Goal: Task Accomplishment & Management: Use online tool/utility

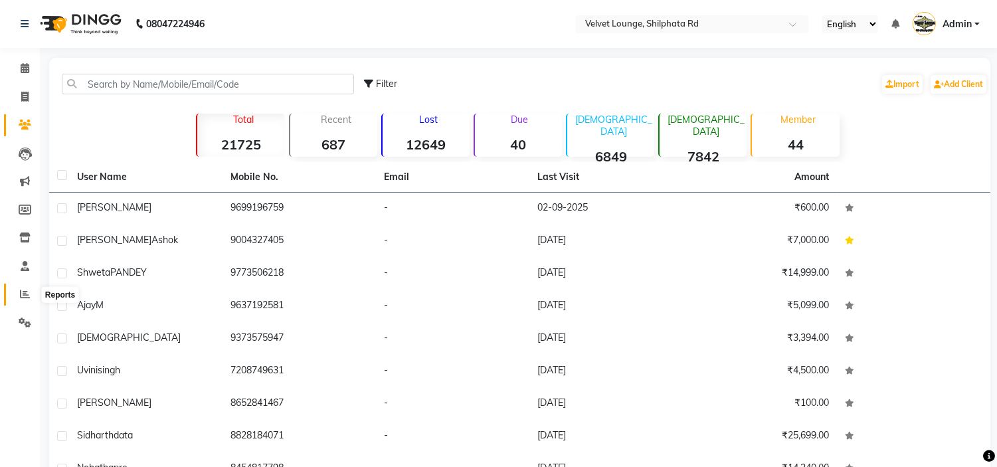
click at [25, 288] on span at bounding box center [24, 294] width 23 height 15
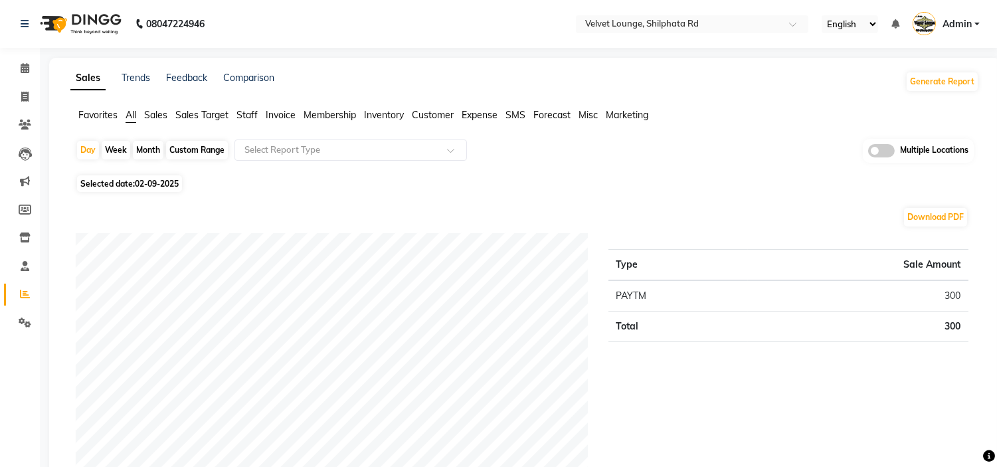
click at [148, 151] on div "Month" at bounding box center [148, 150] width 31 height 19
select select "9"
select select "2025"
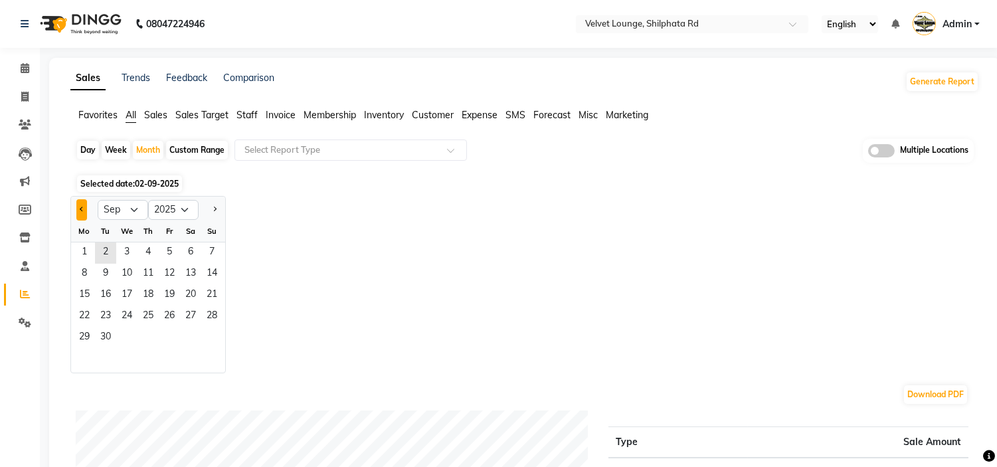
click at [80, 209] on span "Previous month" at bounding box center [82, 209] width 5 height 5
select select "5"
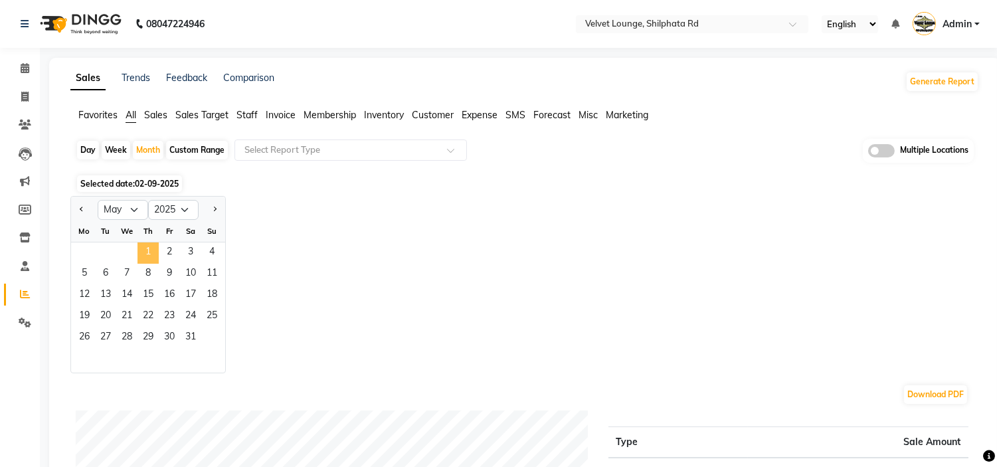
click at [153, 248] on span "1" at bounding box center [147, 252] width 21 height 21
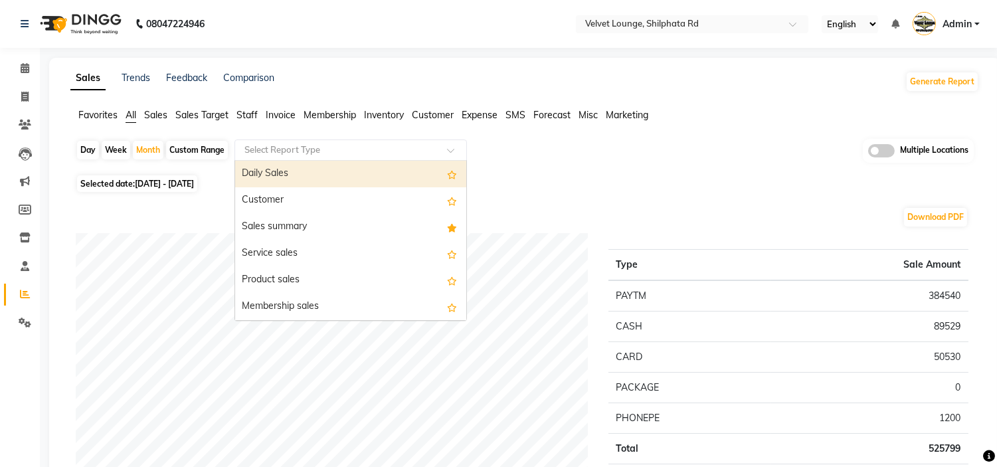
click at [302, 150] on input "text" at bounding box center [337, 149] width 191 height 13
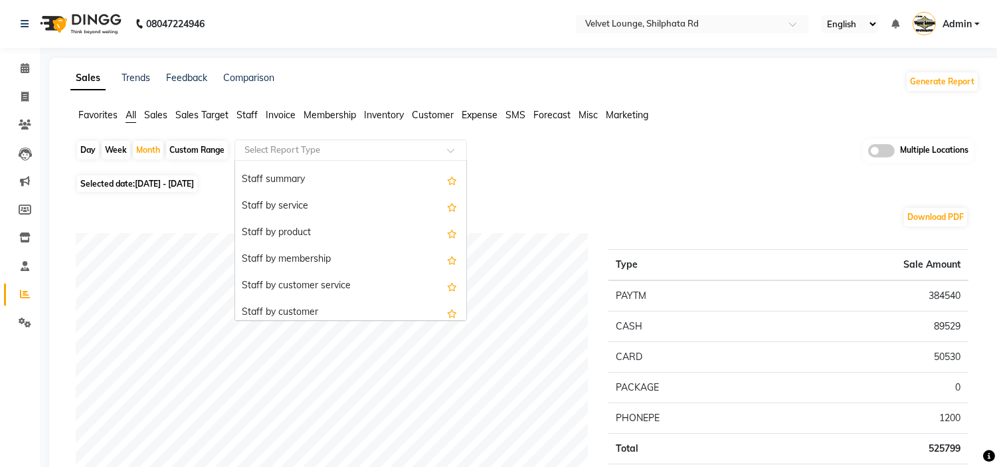
scroll to position [502, 0]
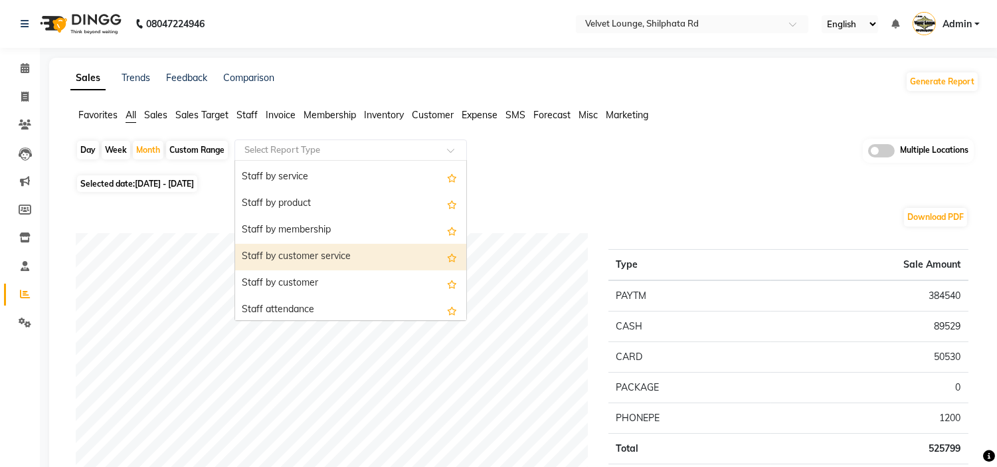
click at [393, 257] on div "Staff by customer service" at bounding box center [350, 257] width 231 height 27
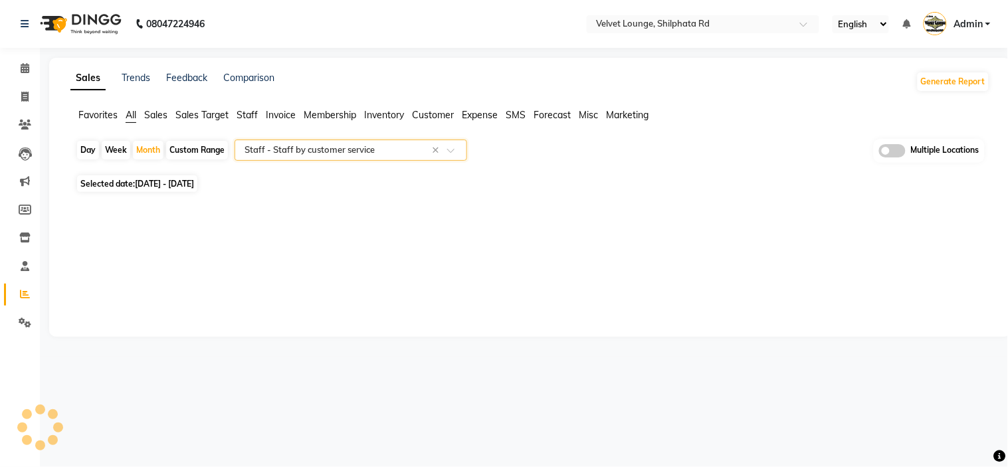
select select "full_report"
select select "pdf"
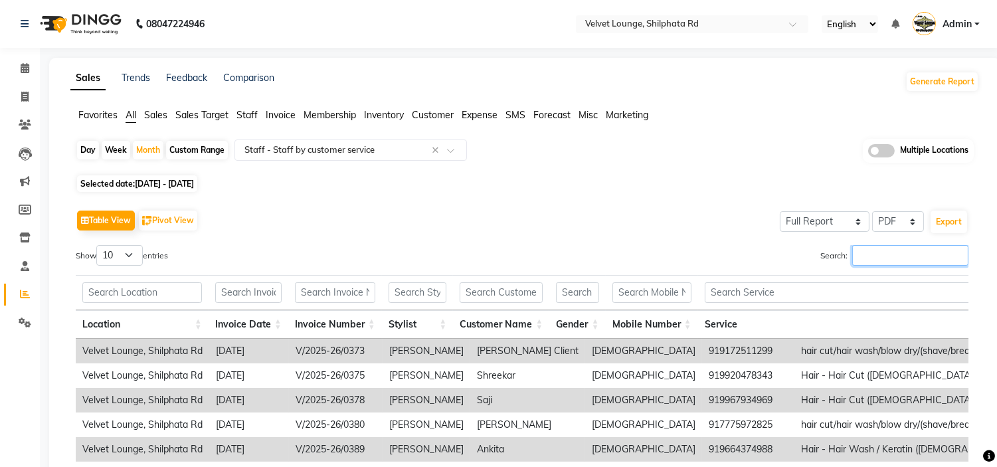
click at [869, 256] on input "Search:" at bounding box center [910, 255] width 116 height 21
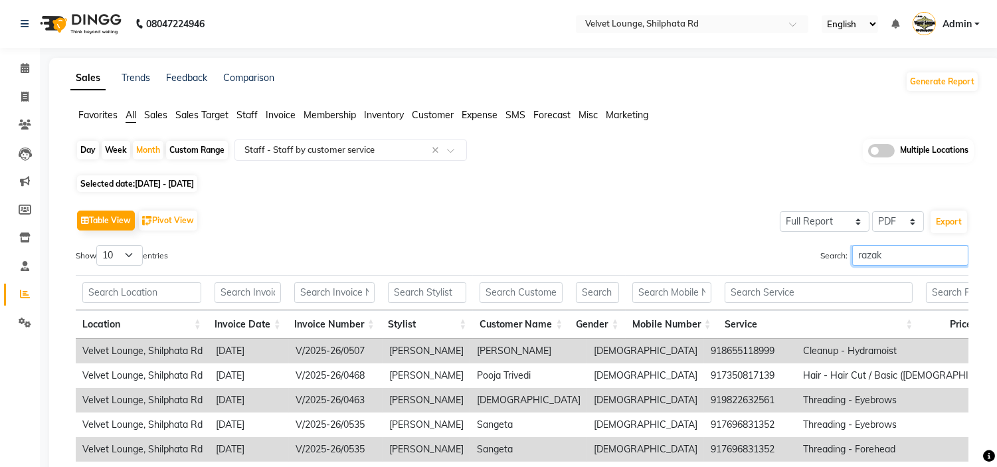
type input "razak"
click at [112, 254] on select "10 25 50 100" at bounding box center [119, 255] width 46 height 21
select select "100"
click at [98, 245] on select "10 25 50 100" at bounding box center [119, 255] width 46 height 21
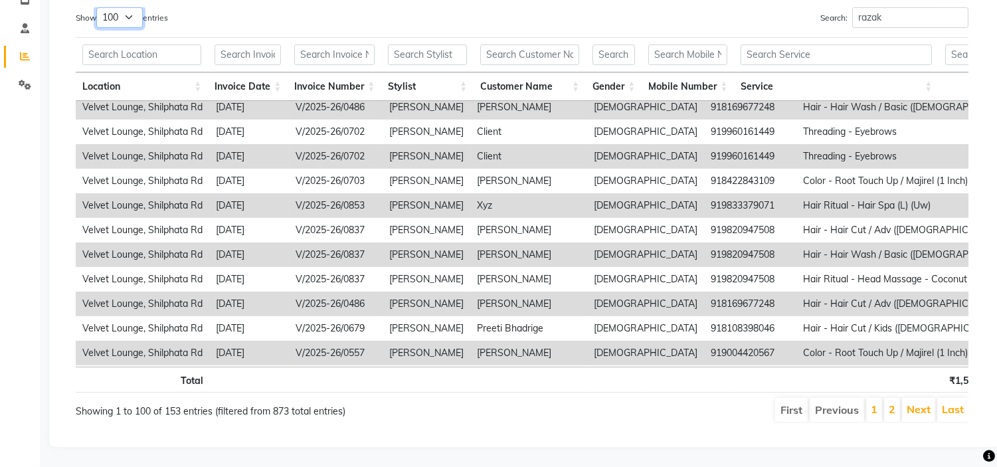
scroll to position [2201, 0]
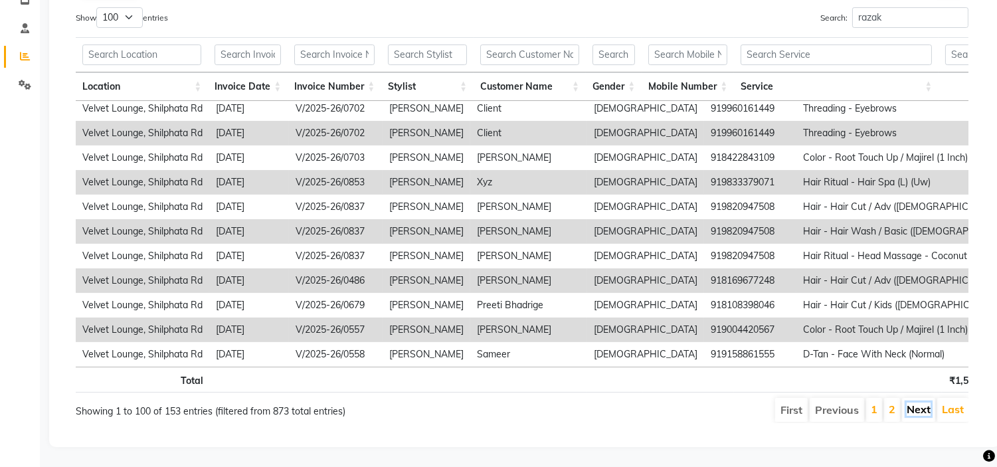
click at [917, 403] on link "Next" at bounding box center [919, 409] width 24 height 13
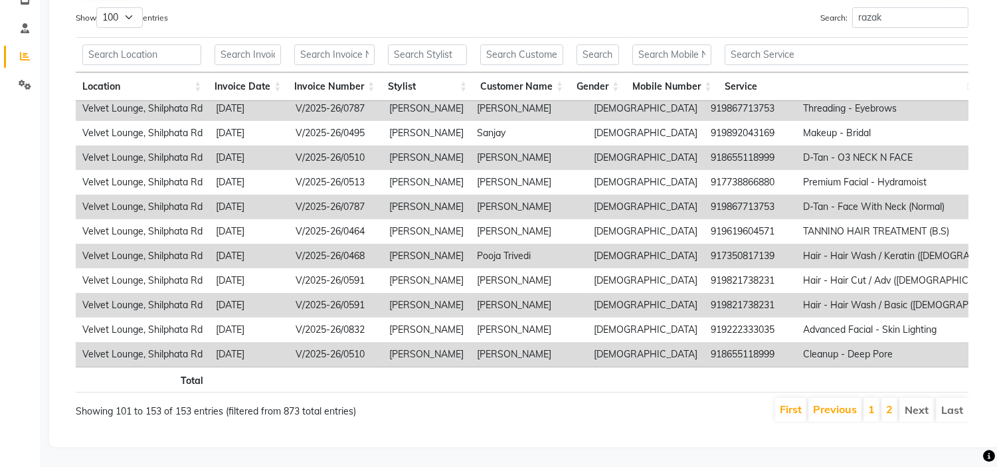
scroll to position [1046, 0]
click at [924, 398] on li "Next" at bounding box center [916, 410] width 35 height 24
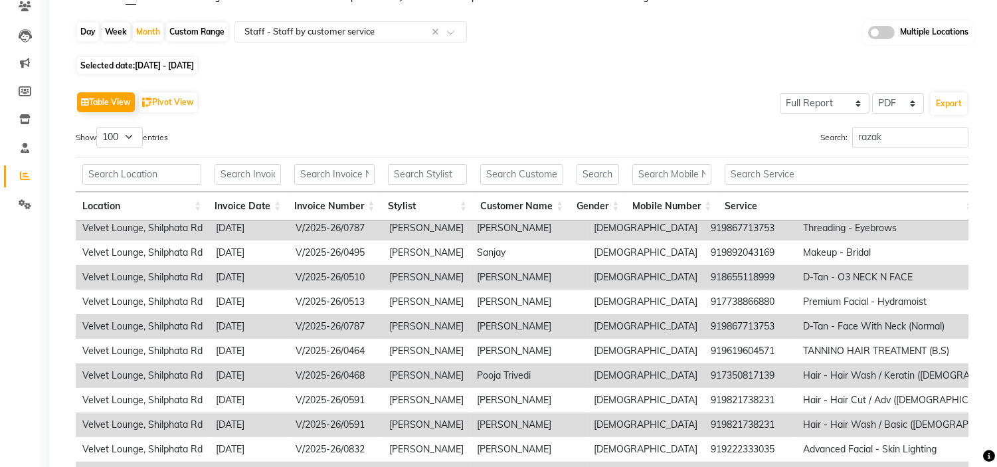
scroll to position [21, 0]
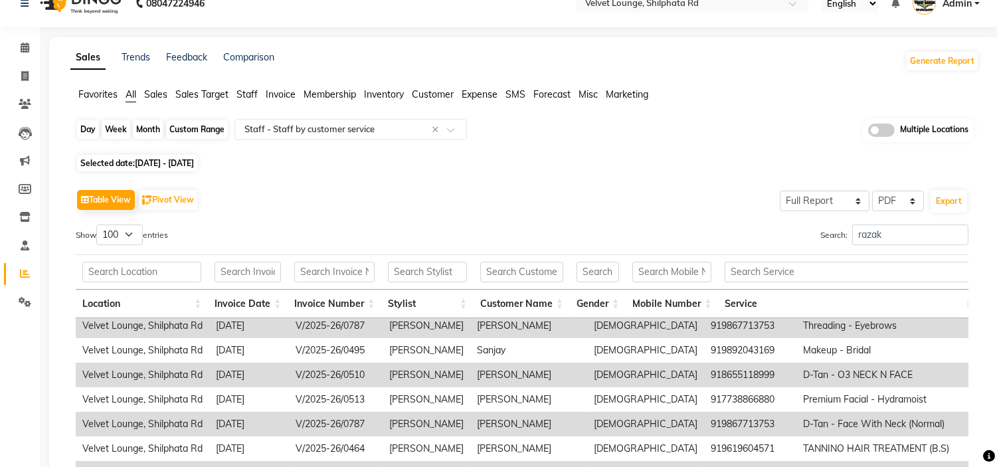
click at [146, 136] on div "Month" at bounding box center [148, 129] width 31 height 19
select select "5"
select select "2025"
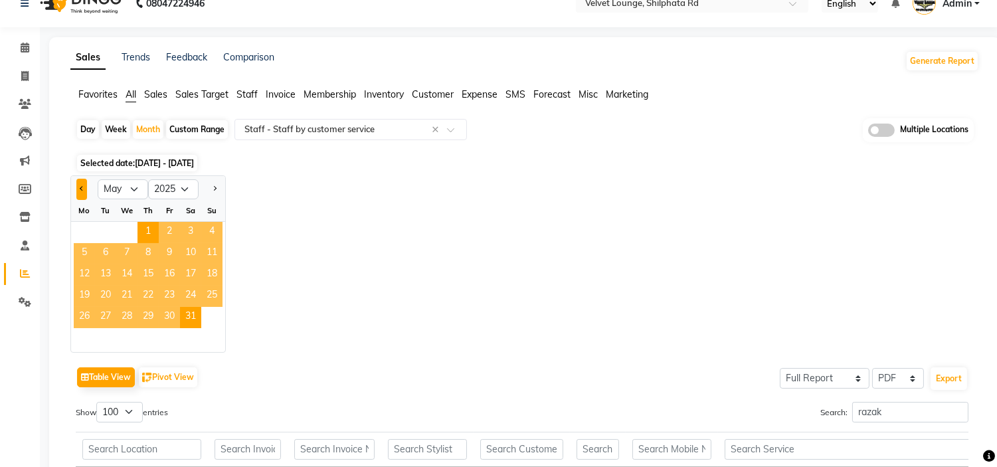
click at [82, 189] on span "Previous month" at bounding box center [82, 188] width 5 height 5
select select "4"
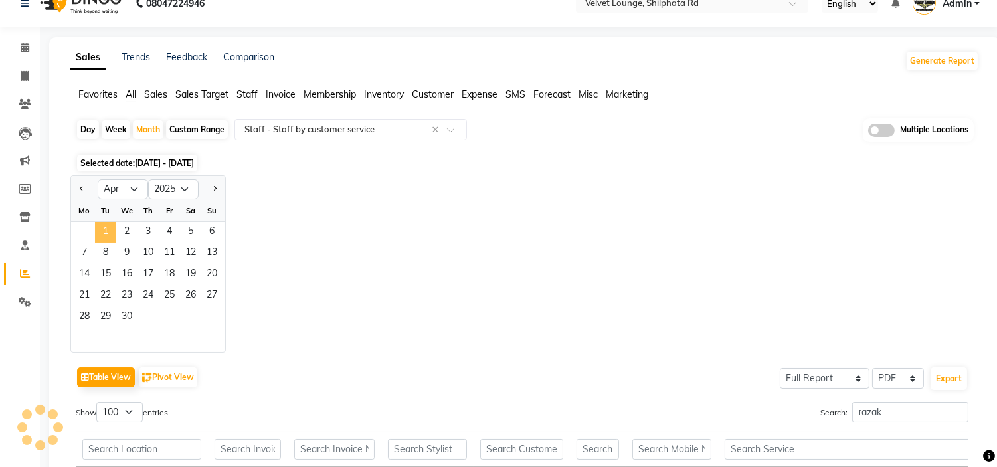
click at [114, 223] on span "1" at bounding box center [105, 232] width 21 height 21
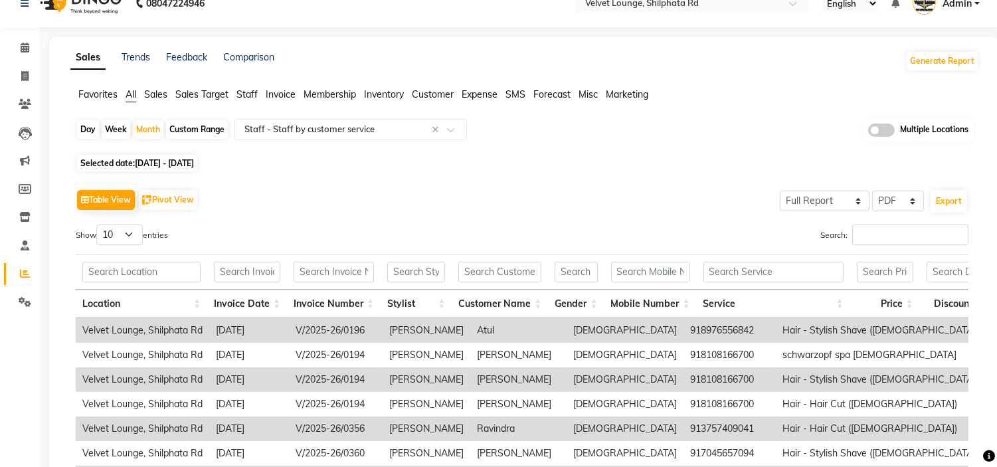
scroll to position [0, 0]
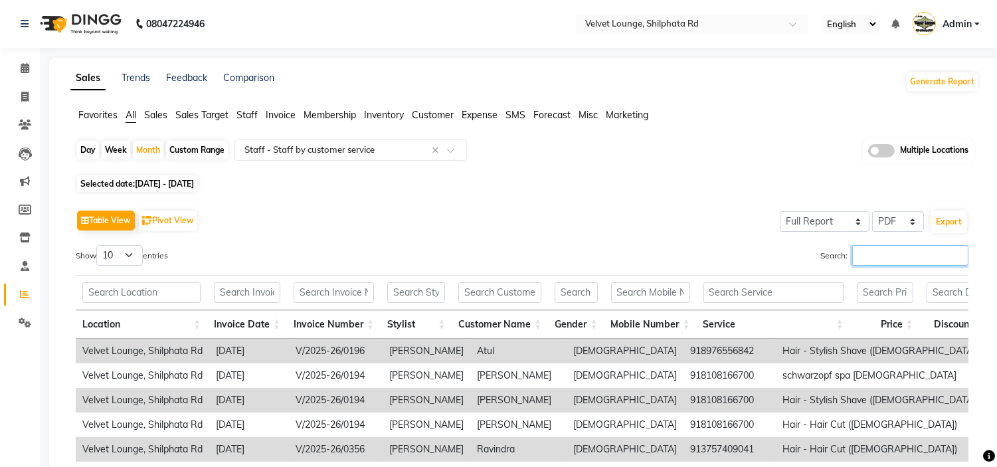
click at [870, 248] on input "Search:" at bounding box center [910, 255] width 116 height 21
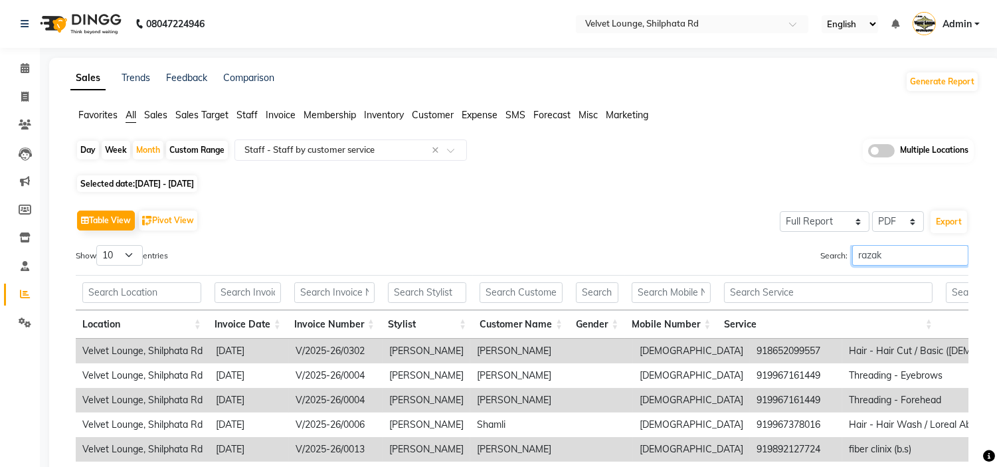
type input "razak"
click at [114, 257] on select "10 25 50 100" at bounding box center [119, 255] width 46 height 21
select select "100"
click at [98, 245] on select "10 25 50 100" at bounding box center [119, 255] width 46 height 21
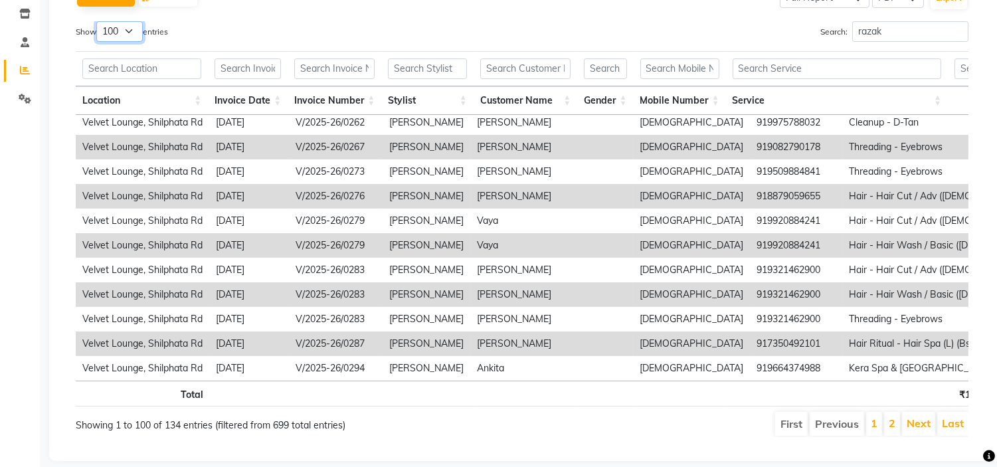
scroll to position [2201, 0]
click at [920, 422] on link "Next" at bounding box center [919, 422] width 24 height 13
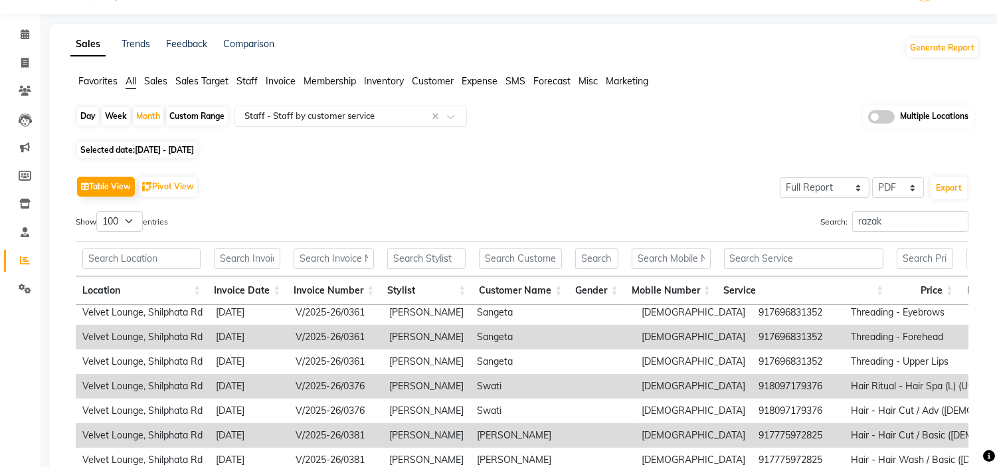
scroll to position [27, 0]
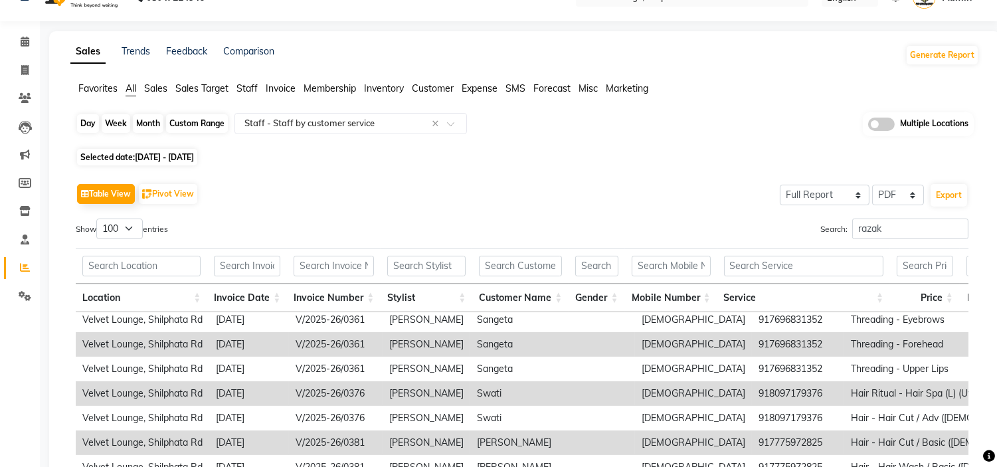
click at [144, 123] on div "Month" at bounding box center [148, 123] width 31 height 19
select select "4"
select select "2025"
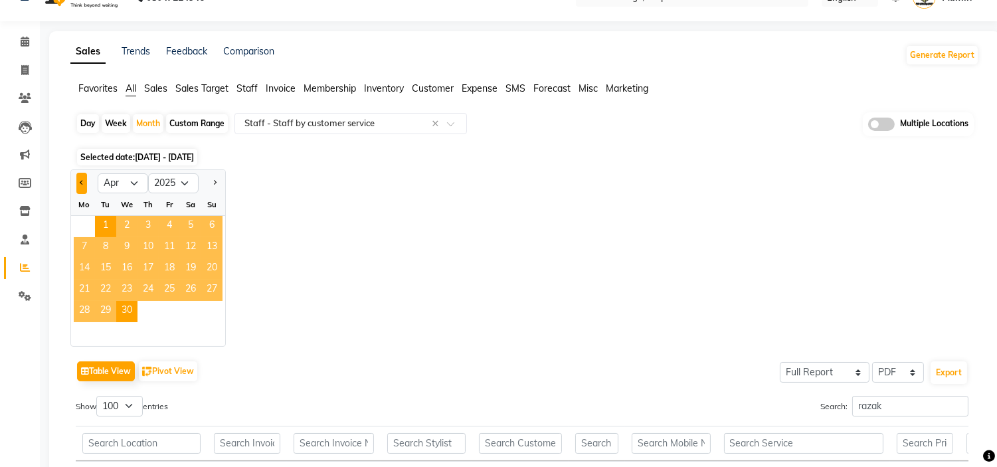
click at [82, 183] on span "Previous month" at bounding box center [82, 182] width 5 height 5
select select "3"
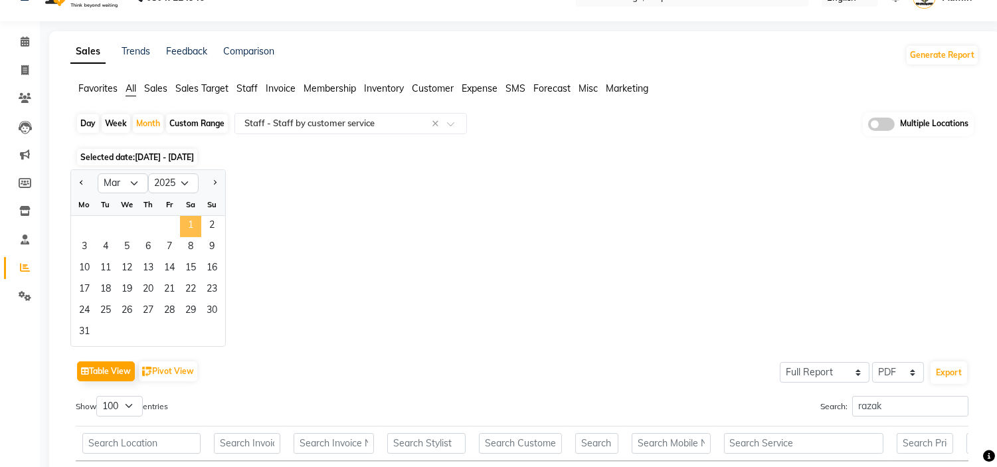
click at [191, 222] on span "1" at bounding box center [190, 226] width 21 height 21
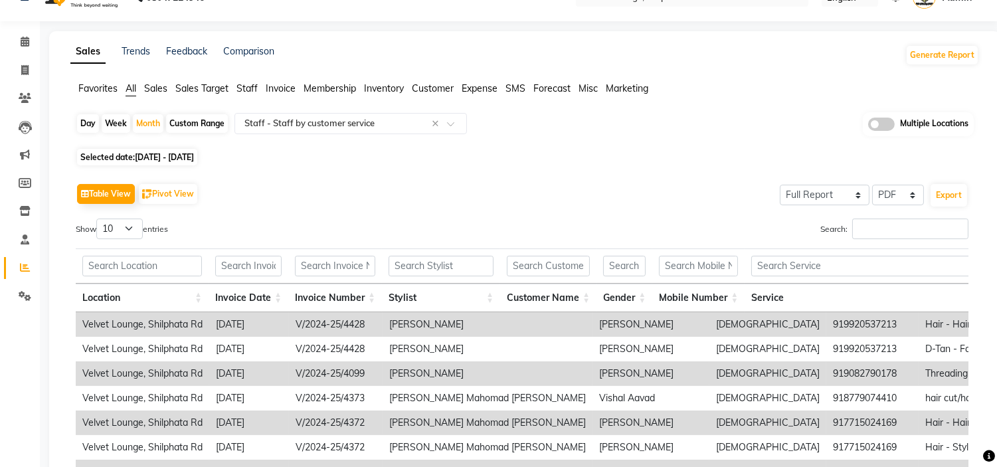
scroll to position [0, 0]
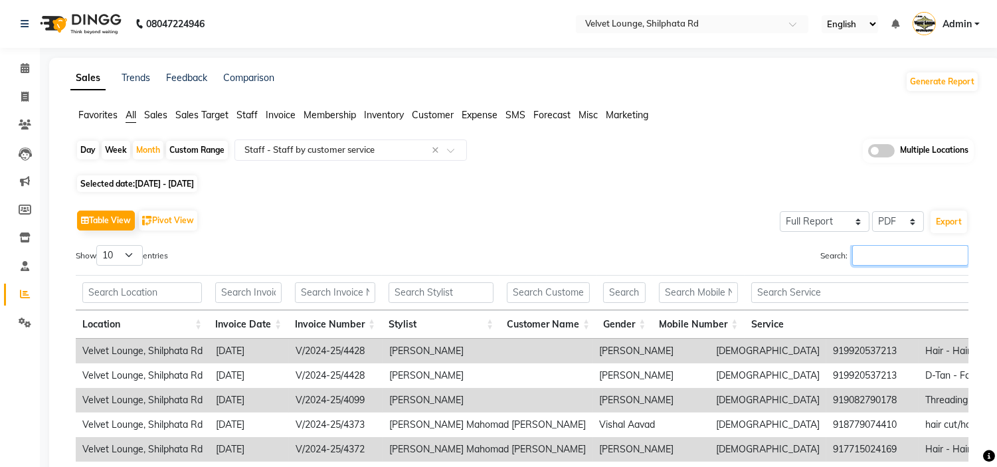
click at [883, 252] on input "Search:" at bounding box center [910, 255] width 116 height 21
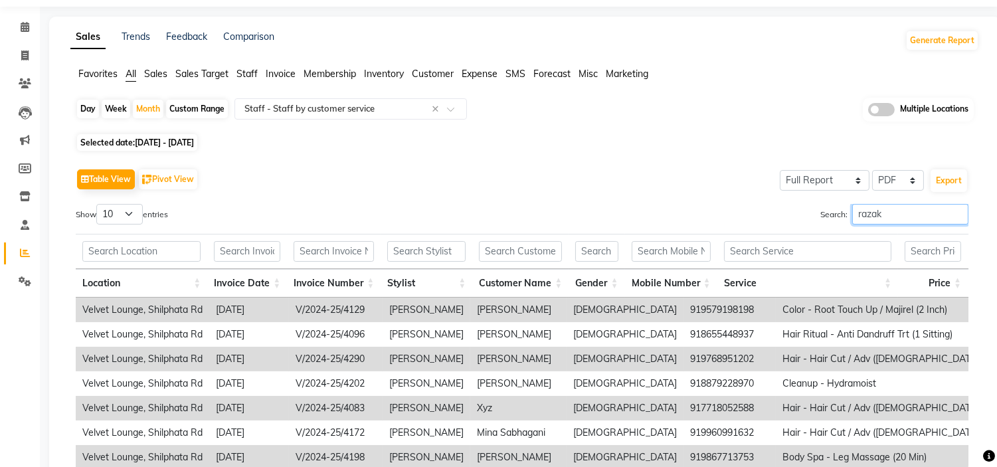
scroll to position [39, 0]
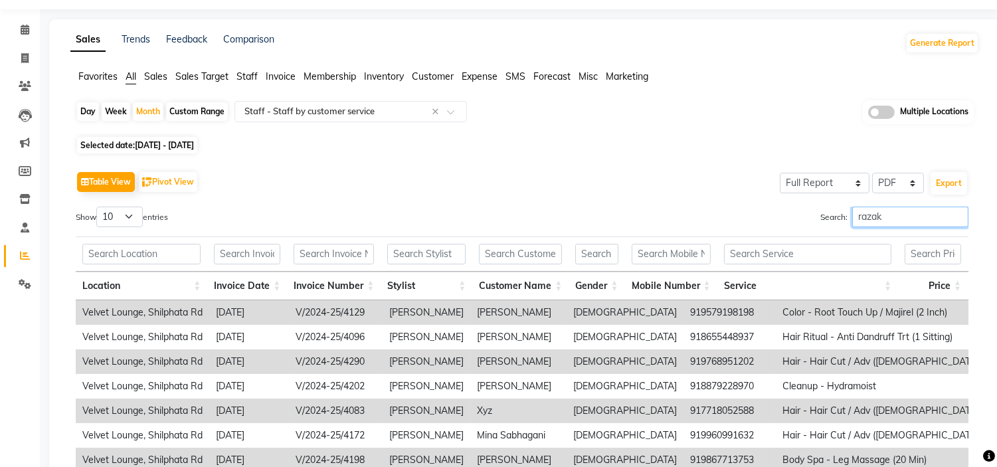
type input "razak"
click at [114, 224] on select "10 25 50 100" at bounding box center [119, 217] width 46 height 21
select select "100"
click at [98, 207] on select "10 25 50 100" at bounding box center [119, 217] width 46 height 21
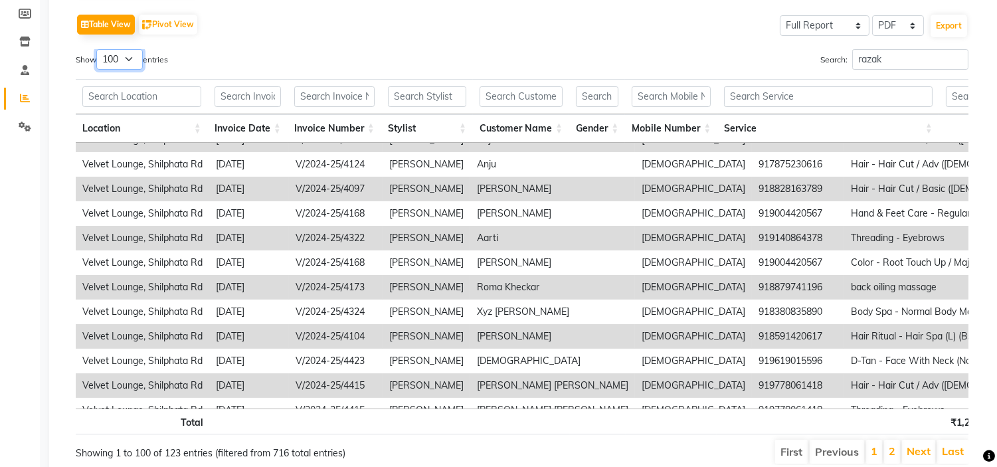
scroll to position [2201, 0]
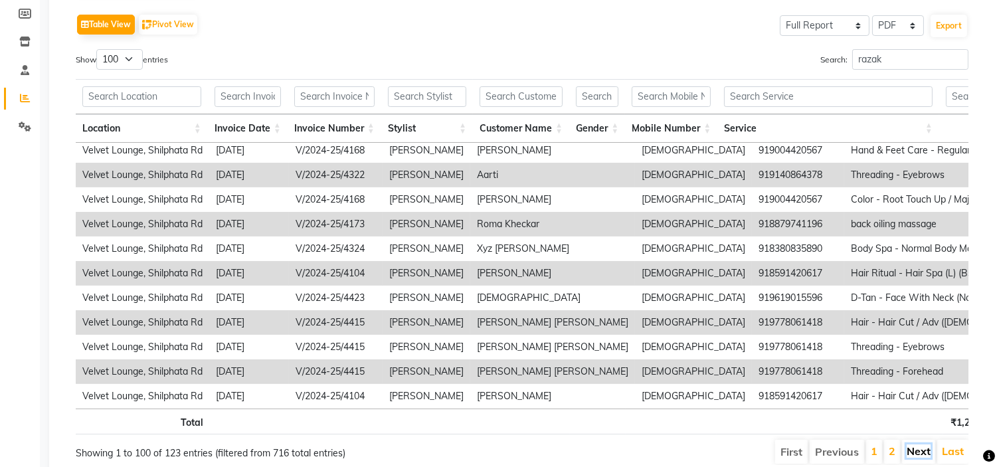
click at [926, 454] on link "Next" at bounding box center [919, 450] width 24 height 13
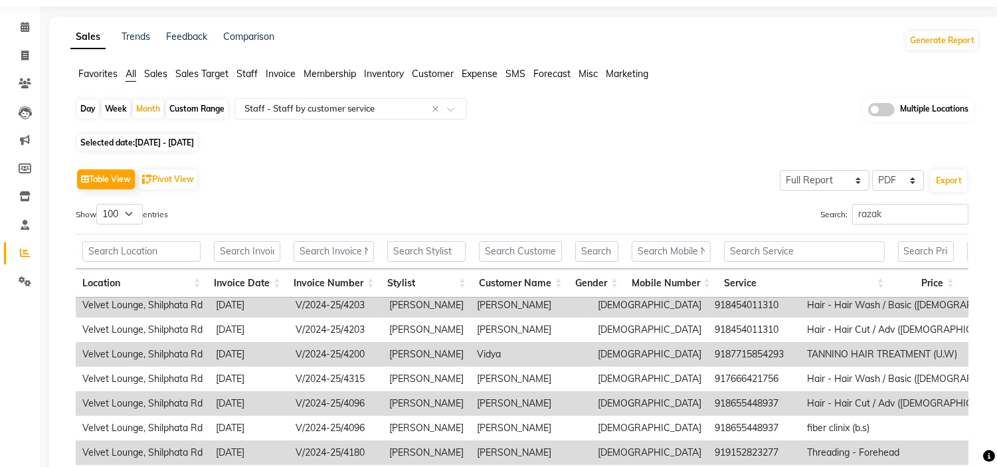
scroll to position [34, 0]
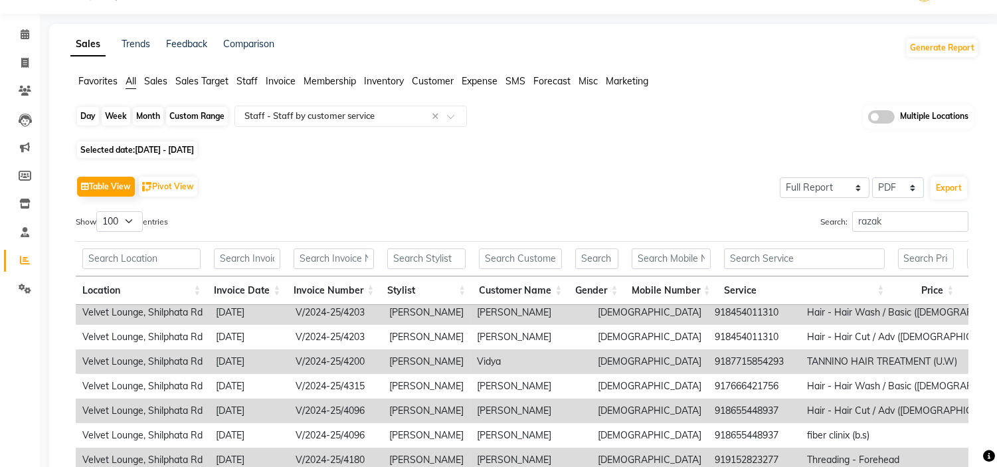
click at [145, 114] on div "Month" at bounding box center [148, 116] width 31 height 19
select select "3"
select select "2025"
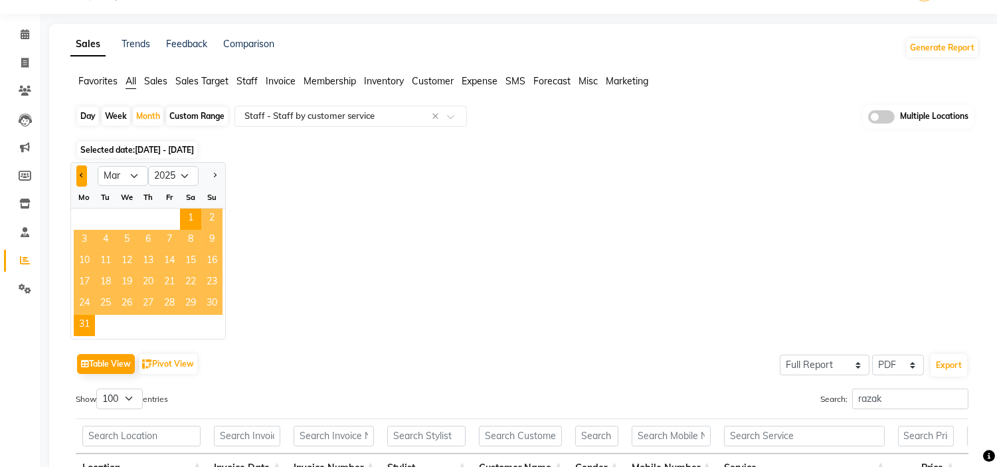
click at [76, 176] on button "Previous month" at bounding box center [81, 175] width 11 height 21
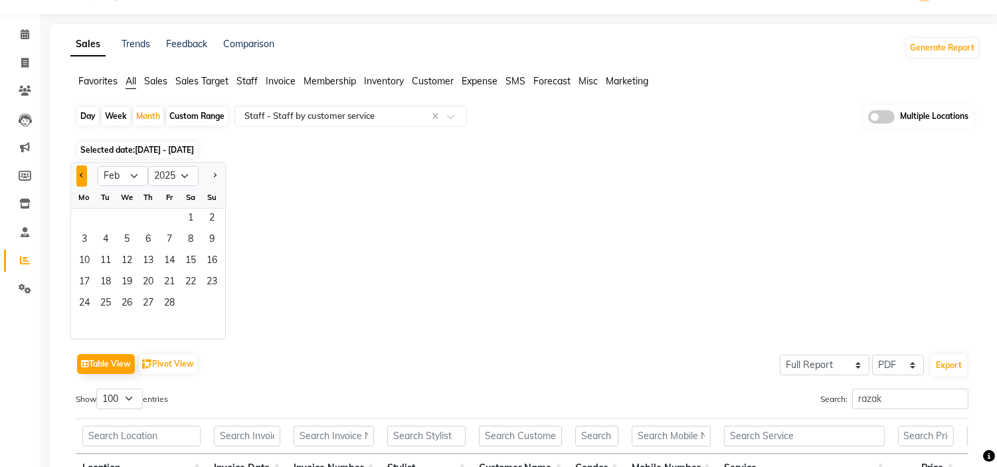
click at [76, 176] on button "Previous month" at bounding box center [81, 175] width 11 height 21
select select "12"
select select "2024"
click at [76, 176] on button "Previous month" at bounding box center [81, 175] width 11 height 21
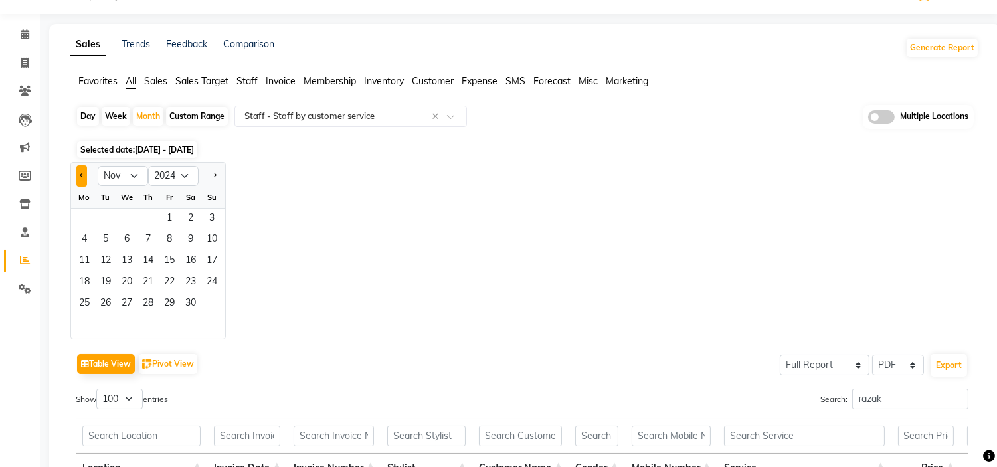
click at [76, 176] on button "Previous month" at bounding box center [81, 175] width 11 height 21
click at [218, 171] on button "Next month" at bounding box center [214, 175] width 11 height 21
select select "11"
click at [165, 225] on span "1" at bounding box center [169, 219] width 21 height 21
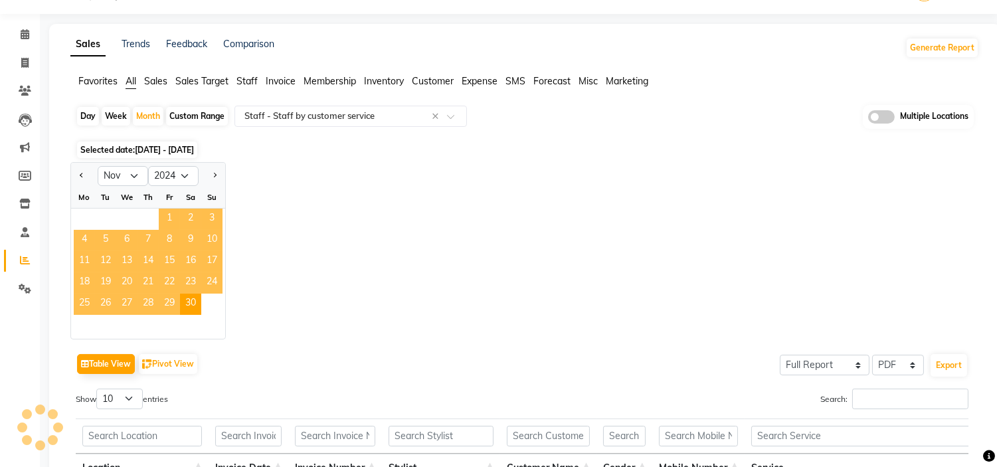
scroll to position [0, 0]
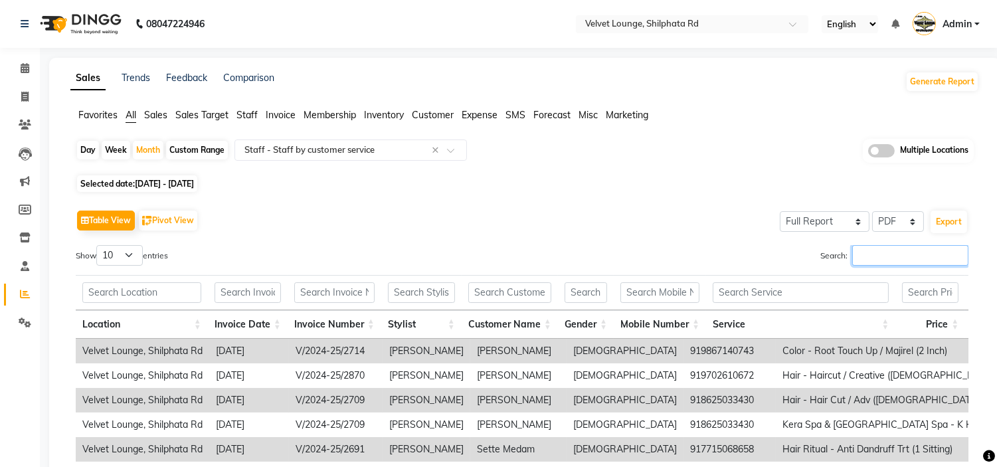
click at [862, 250] on input "Search:" at bounding box center [910, 255] width 116 height 21
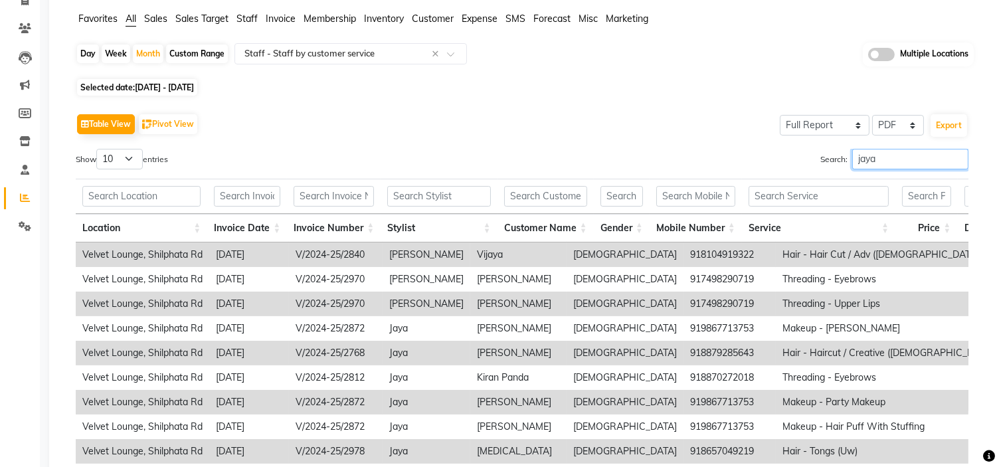
scroll to position [96, 0]
type input "jaya"
click at [128, 163] on select "10 25 50 100" at bounding box center [119, 159] width 46 height 21
select select "100"
click at [98, 149] on select "10 25 50 100" at bounding box center [119, 159] width 46 height 21
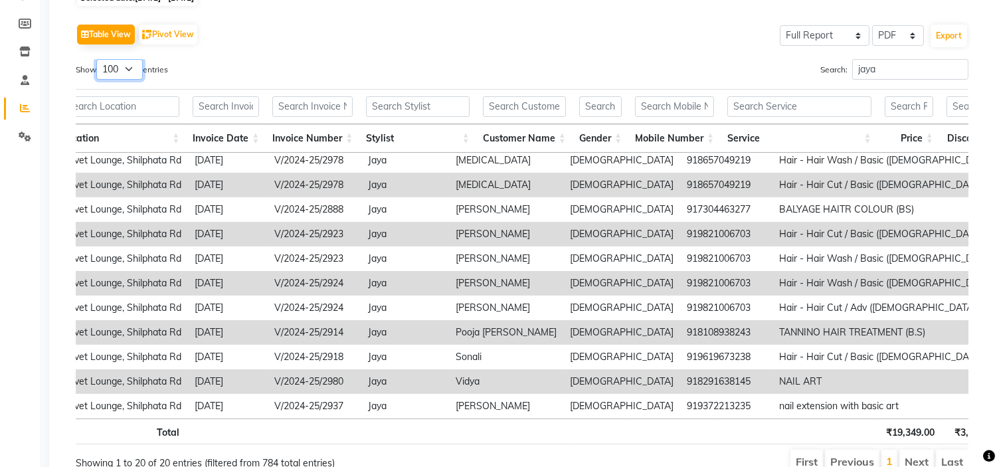
scroll to position [0, 21]
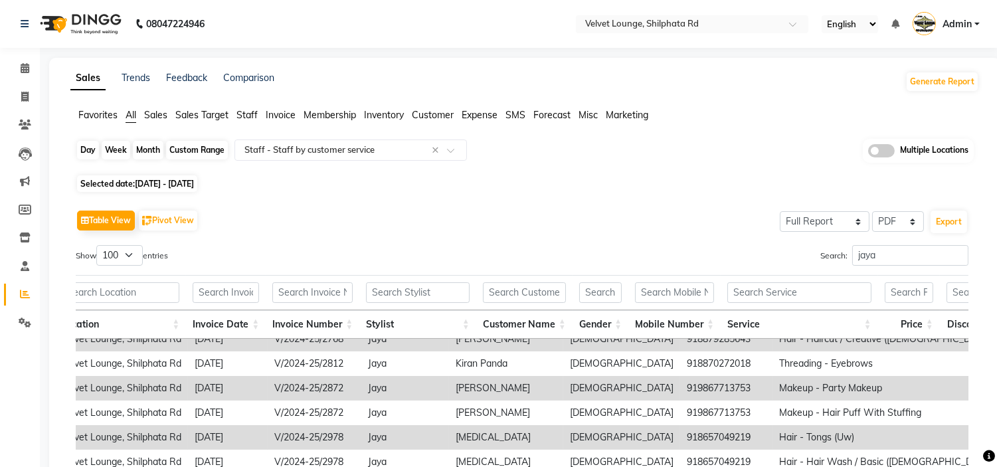
click at [149, 147] on div "Month" at bounding box center [148, 150] width 31 height 19
select select "11"
select select "2024"
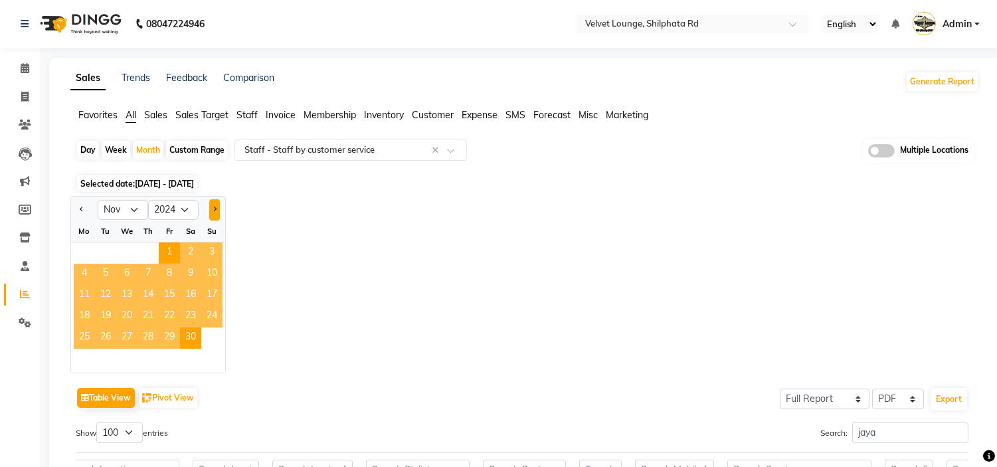
click at [211, 210] on button "Next month" at bounding box center [214, 209] width 11 height 21
select select "12"
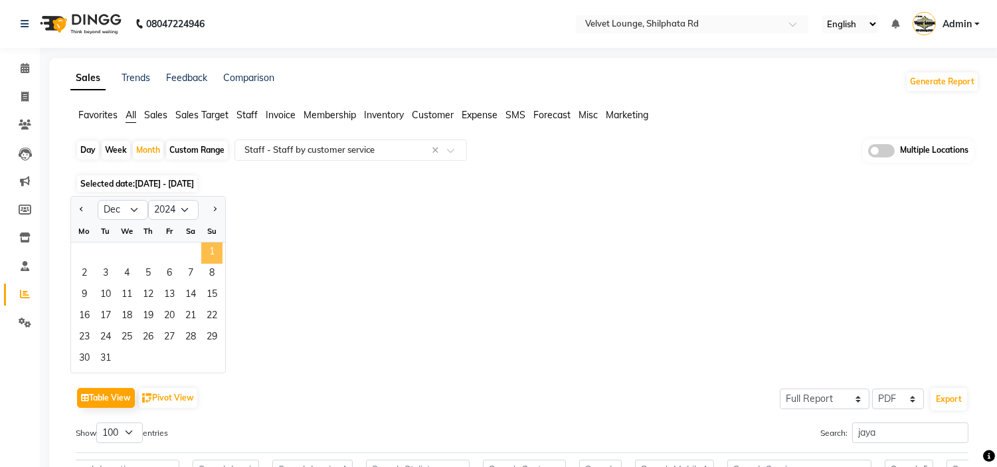
click at [207, 250] on span "1" at bounding box center [211, 252] width 21 height 21
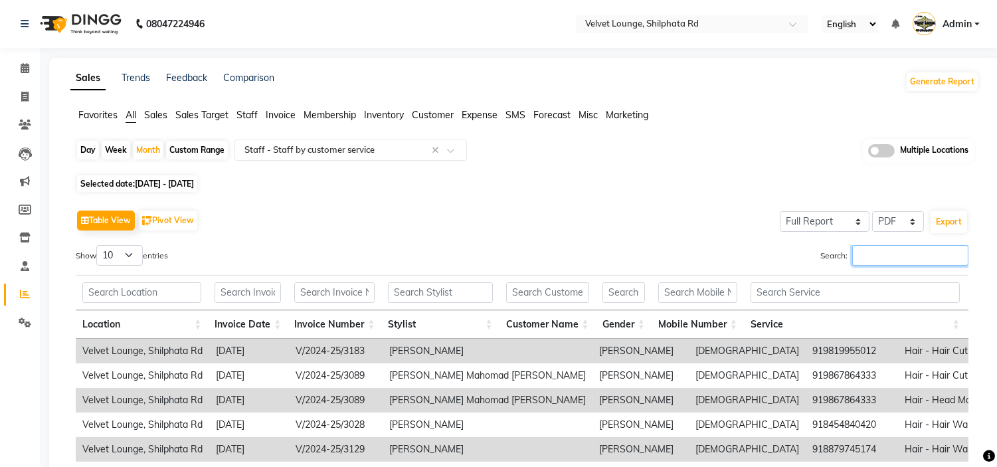
click at [868, 260] on input "Search:" at bounding box center [910, 255] width 116 height 21
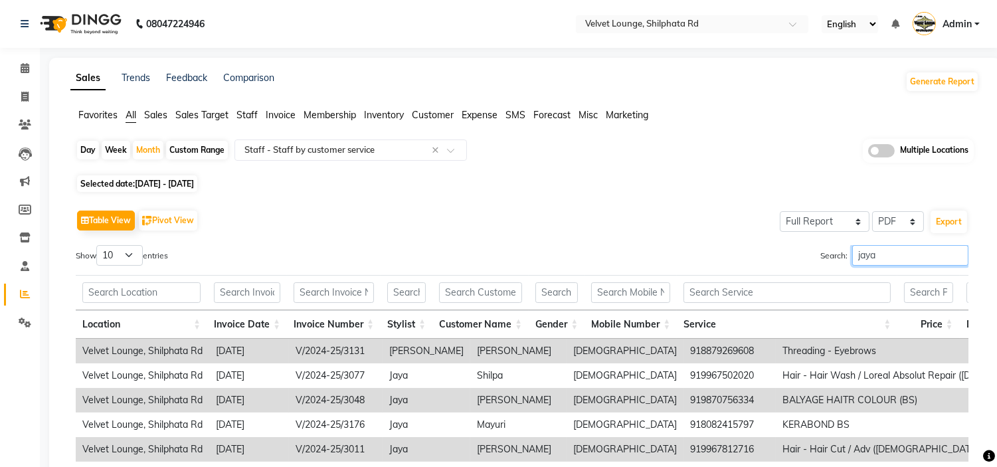
type input "jaya"
click at [114, 252] on select "10 25 50 100" at bounding box center [119, 255] width 46 height 21
select select "100"
click at [98, 245] on select "10 25 50 100" at bounding box center [119, 255] width 46 height 21
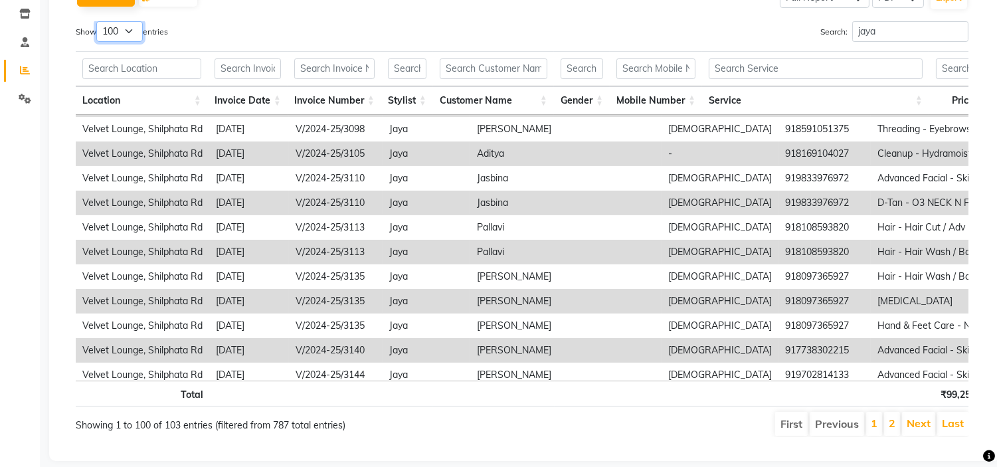
scroll to position [508, 0]
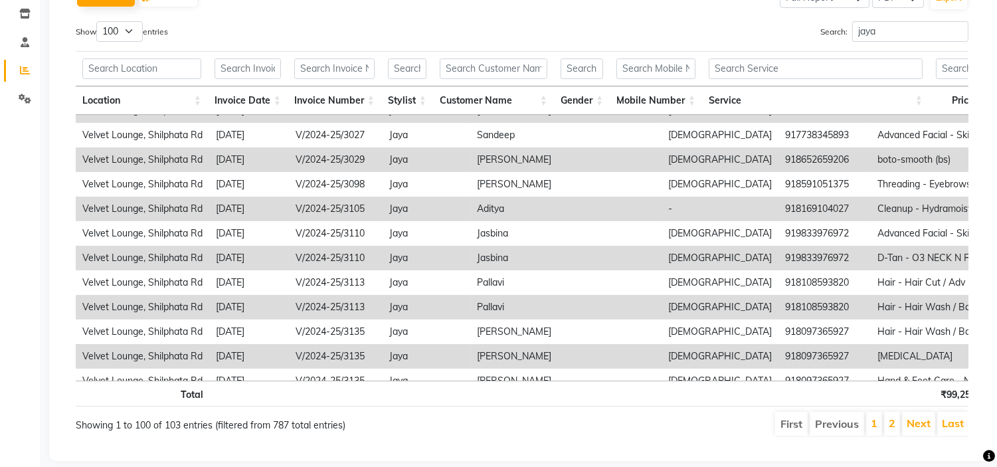
drag, startPoint x: 964, startPoint y: 136, endPoint x: 970, endPoint y: 183, distance: 48.2
drag, startPoint x: 970, startPoint y: 183, endPoint x: 759, endPoint y: 29, distance: 261.9
click at [759, 29] on div "Search: [PERSON_NAME]" at bounding box center [750, 34] width 436 height 26
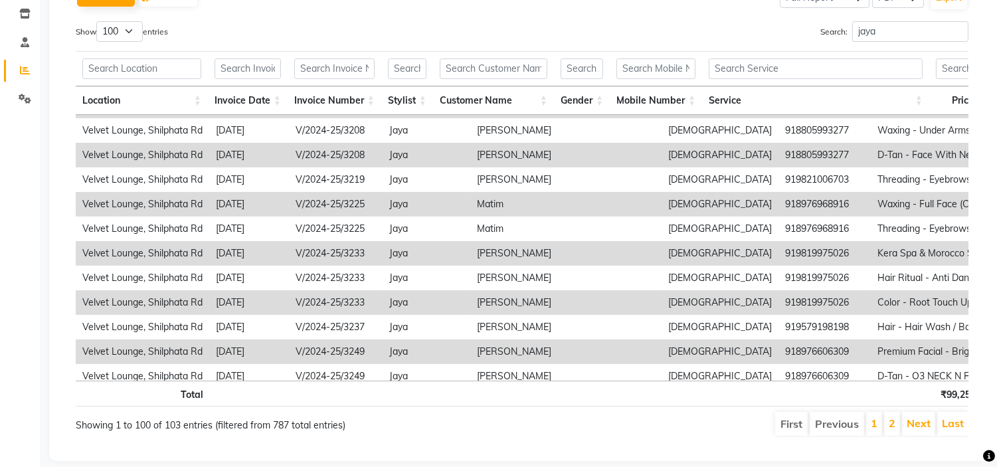
scroll to position [1160, 0]
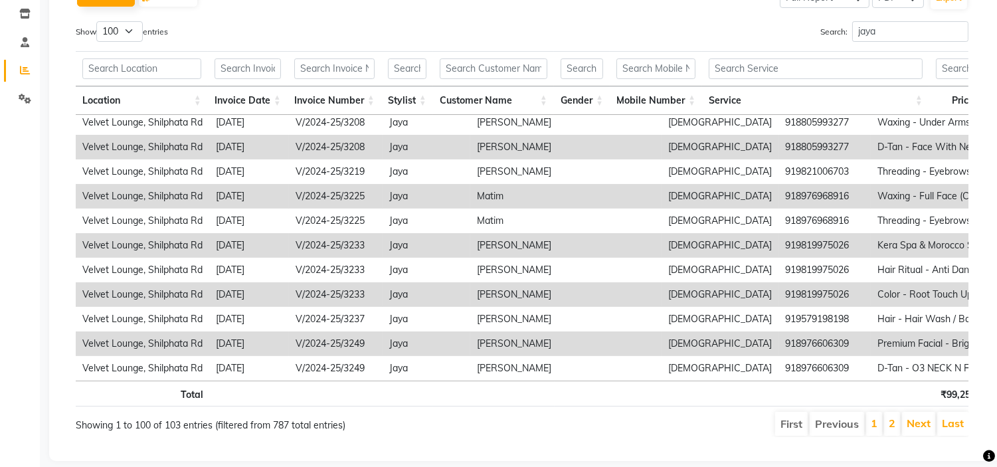
drag, startPoint x: 962, startPoint y: 210, endPoint x: 970, endPoint y: 244, distance: 35.4
drag, startPoint x: 970, startPoint y: 244, endPoint x: 548, endPoint y: 422, distance: 457.8
click at [548, 422] on ul "First Previous 1 2 Next Last" at bounding box center [712, 424] width 513 height 24
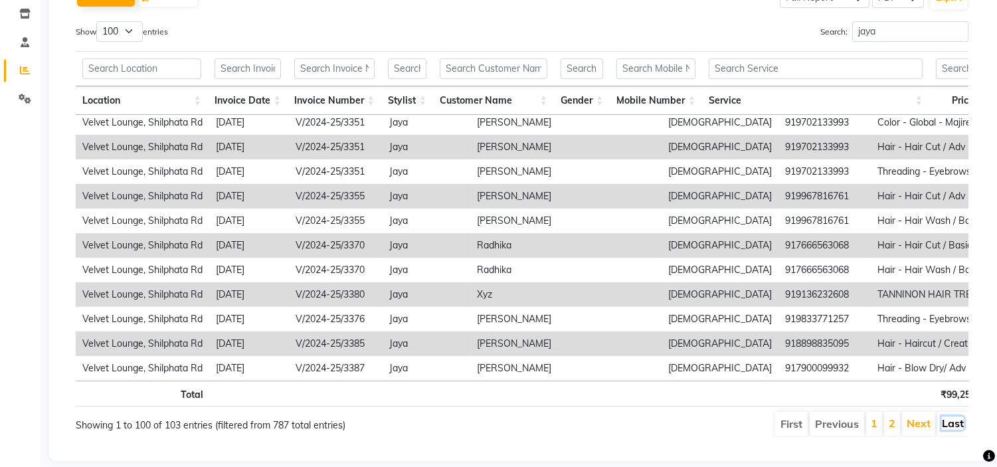
click at [955, 421] on link "Last" at bounding box center [953, 422] width 22 height 13
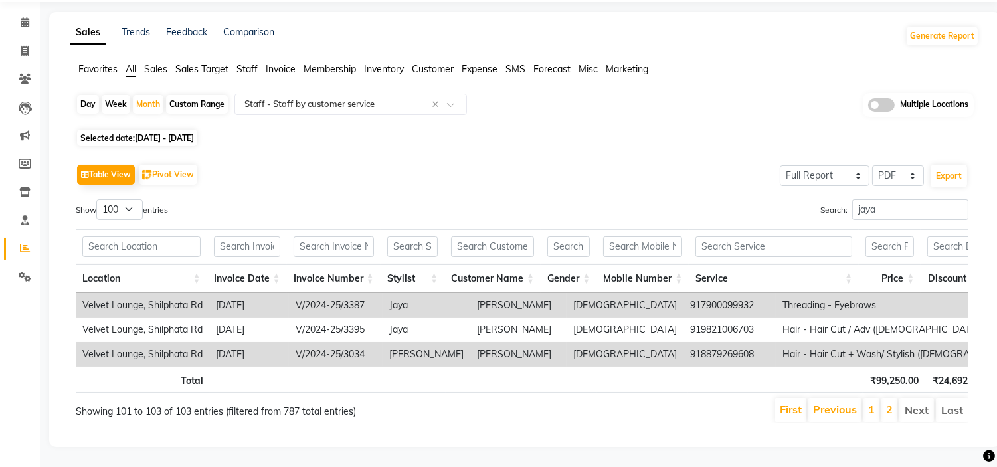
scroll to position [0, 0]
click at [151, 95] on div "Month" at bounding box center [148, 104] width 31 height 19
select select "12"
select select "2024"
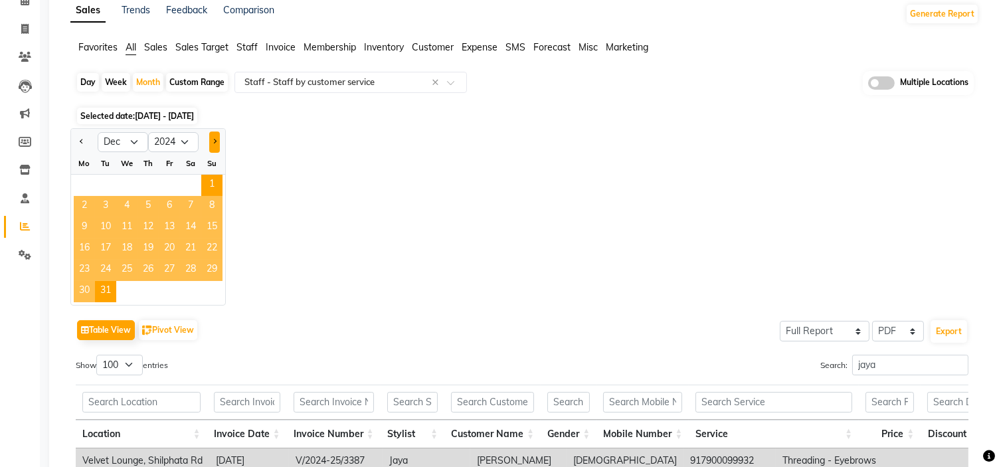
click at [213, 139] on span "Next month" at bounding box center [214, 141] width 5 height 5
select select "1"
select select "2025"
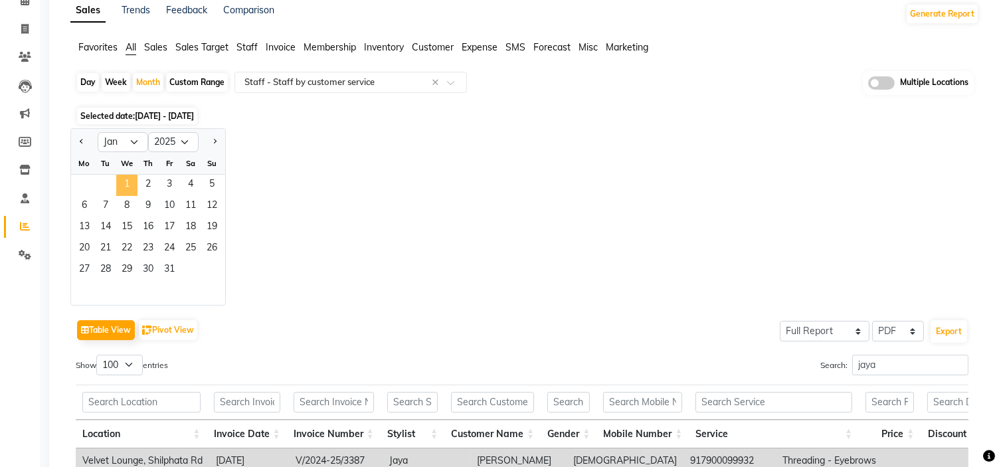
click at [120, 187] on span "1" at bounding box center [126, 185] width 21 height 21
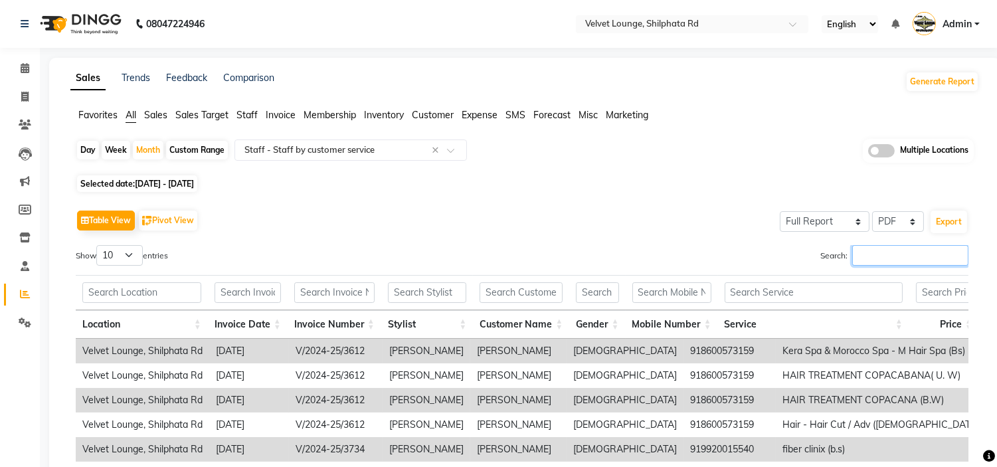
click at [882, 264] on input "Search:" at bounding box center [910, 255] width 116 height 21
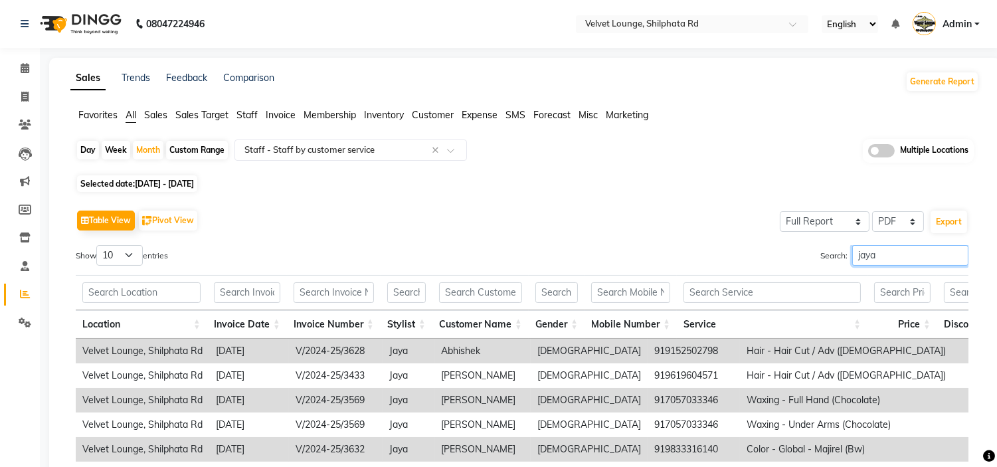
scroll to position [29, 0]
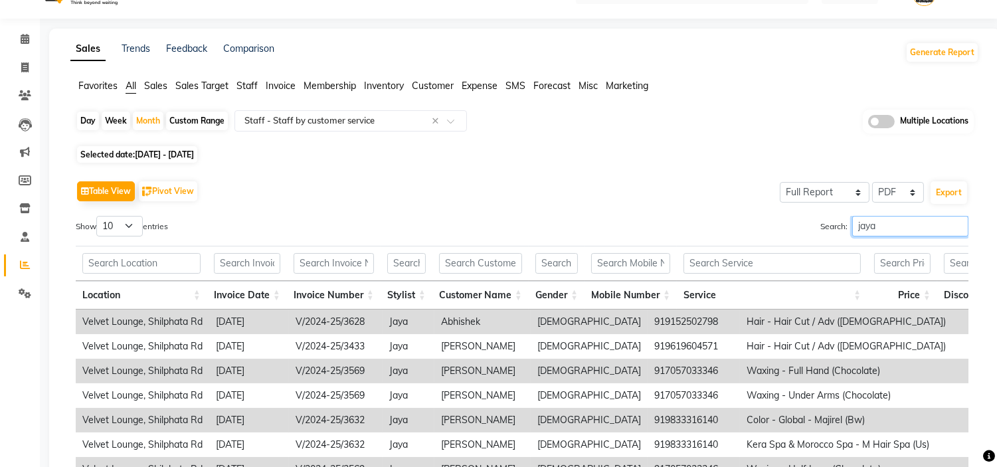
type input "jaya"
click at [128, 216] on select "10 25 50 100" at bounding box center [119, 226] width 46 height 21
select select "100"
click at [98, 216] on select "10 25 50 100" at bounding box center [119, 226] width 46 height 21
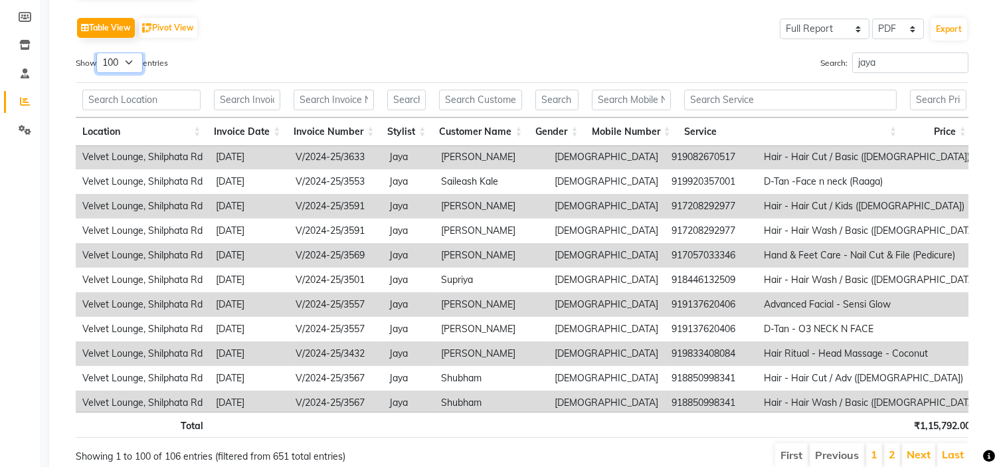
scroll to position [207, 0]
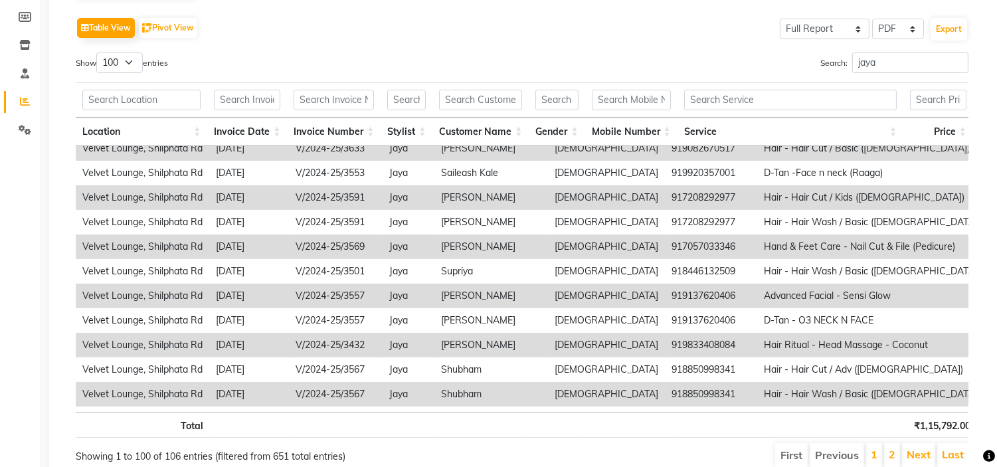
drag, startPoint x: 964, startPoint y: 187, endPoint x: 630, endPoint y: 412, distance: 403.3
click at [630, 412] on th at bounding box center [629, 425] width 91 height 26
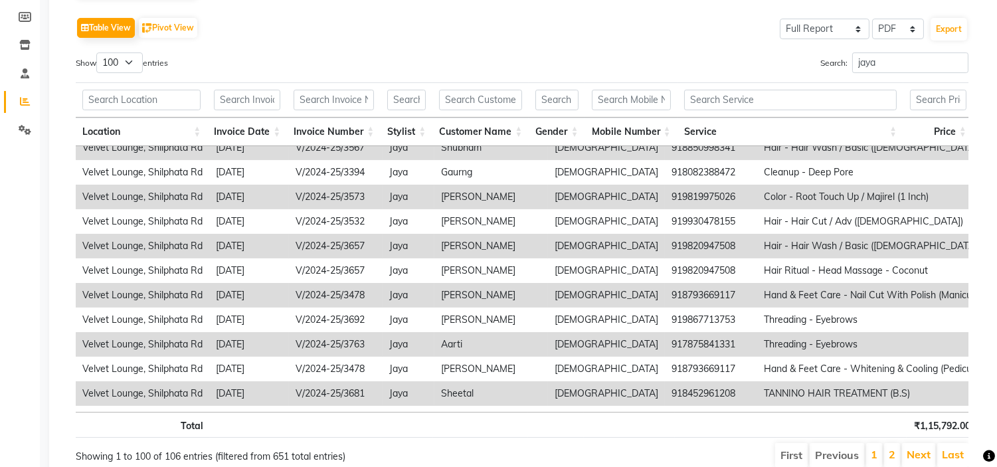
scroll to position [460, 0]
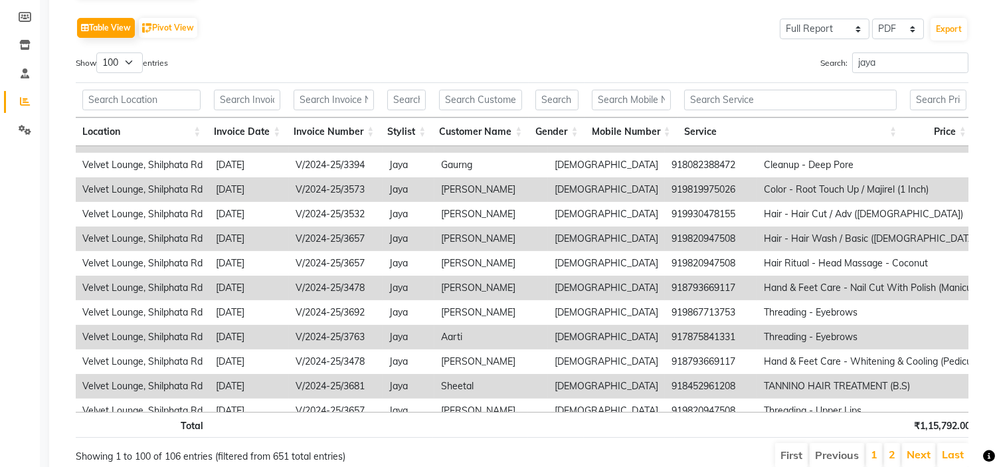
drag, startPoint x: 963, startPoint y: 189, endPoint x: 980, endPoint y: 171, distance: 24.0
click at [980, 171] on app-reports "Favorites All Sales Sales Target Staff Invoice Membership Inventory Customer Ex…" at bounding box center [524, 197] width 925 height 563
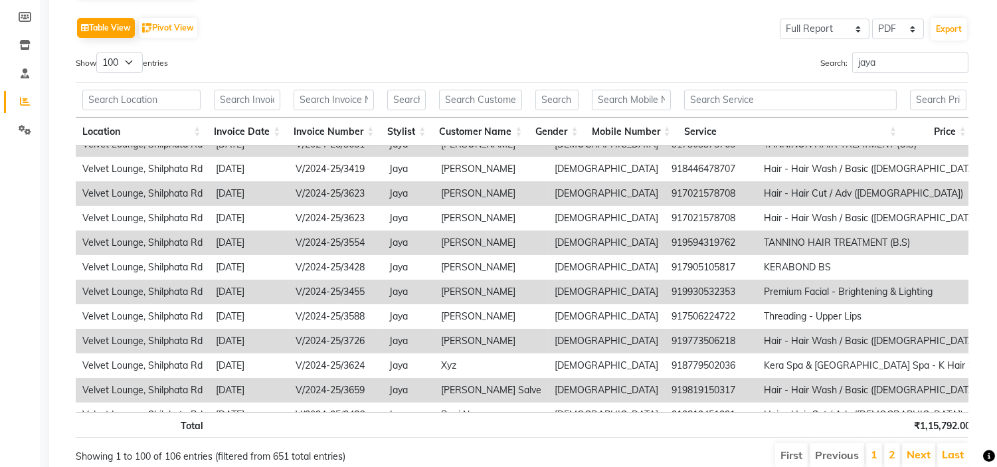
scroll to position [2201, 0]
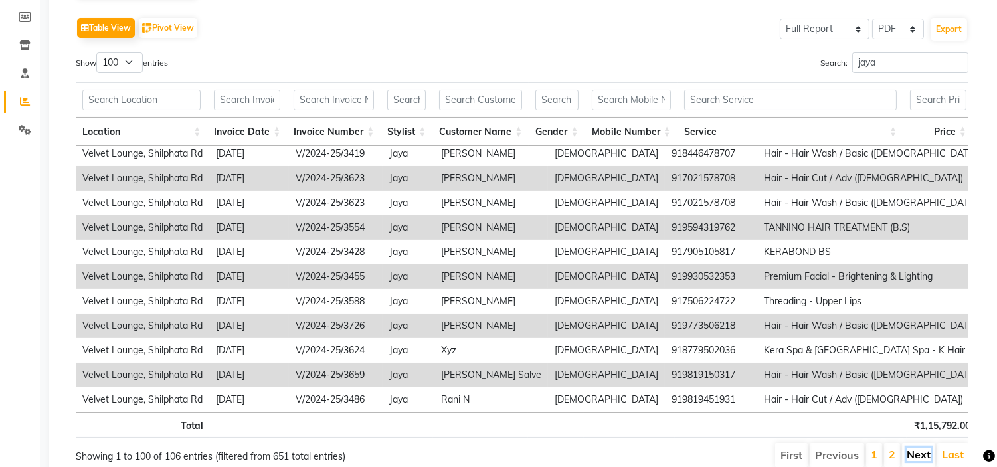
click at [915, 457] on link "Next" at bounding box center [919, 454] width 24 height 13
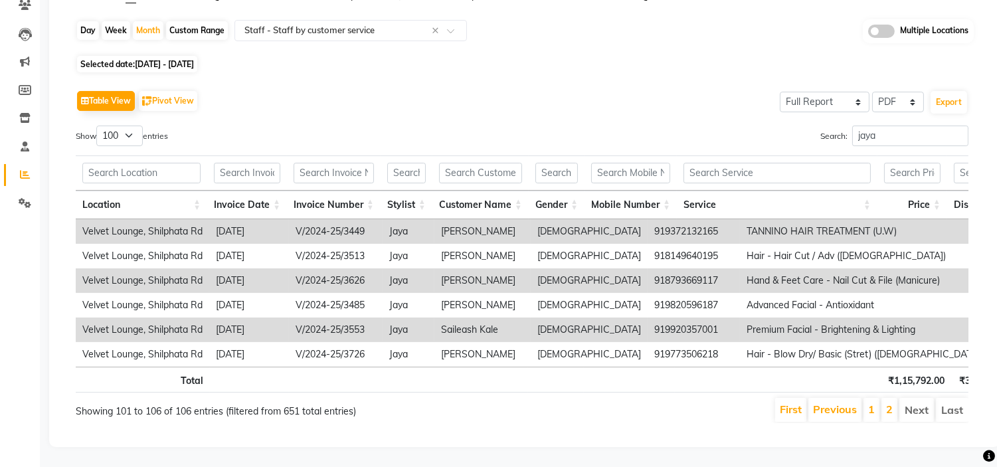
scroll to position [0, 0]
click at [886, 403] on link "2" at bounding box center [889, 409] width 7 height 13
click at [875, 398] on li "1" at bounding box center [872, 410] width 16 height 24
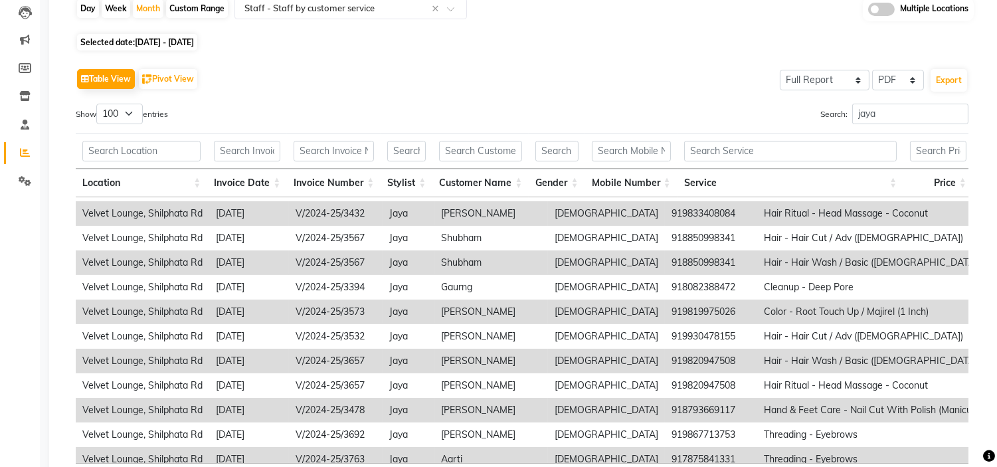
scroll to position [381, 0]
